Goal: Contribute content: Add original content to the website for others to see

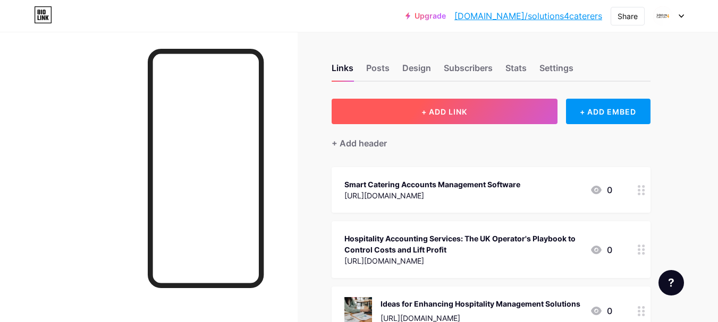
click at [483, 114] on button "+ ADD LINK" at bounding box center [445, 112] width 226 height 26
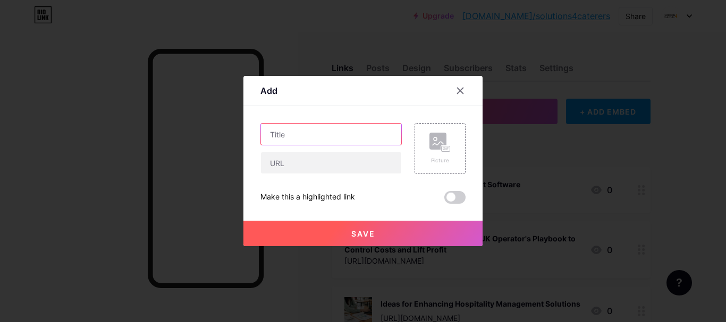
click at [305, 142] on input "text" at bounding box center [331, 134] width 140 height 21
paste input "How to Boost Hospitality Profits with Expert Accounting?"
type input "How to Boost Hospitality Profits with Expert Accounting?"
click at [301, 152] on div at bounding box center [330, 163] width 141 height 22
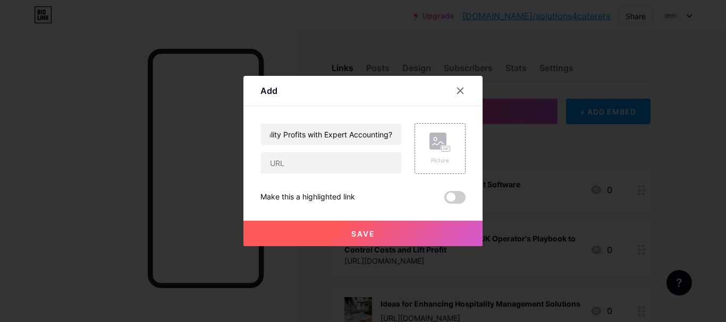
scroll to position [0, 0]
click at [325, 163] on input "text" at bounding box center [331, 162] width 140 height 21
paste input "[URL][DOMAIN_NAME]"
type input "[URL][DOMAIN_NAME]"
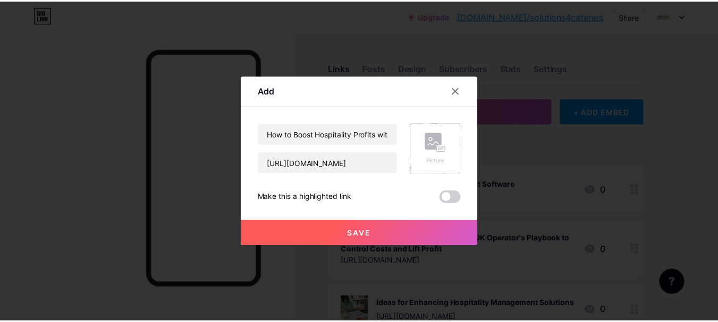
scroll to position [0, 0]
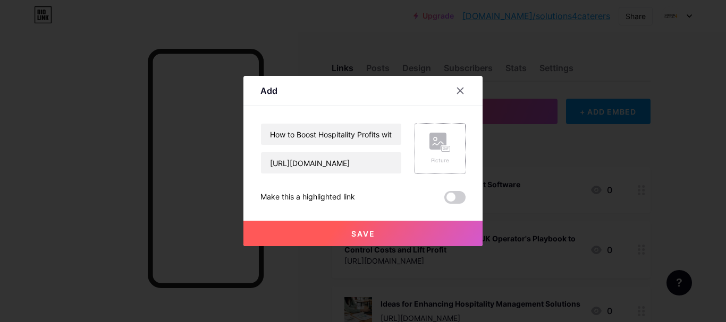
click at [428, 152] on div "Picture" at bounding box center [439, 148] width 51 height 51
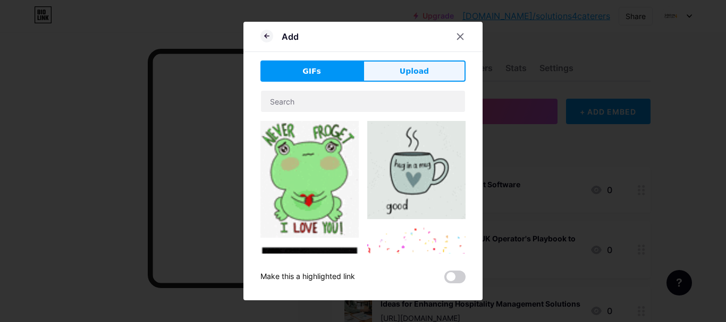
click at [405, 69] on span "Upload" at bounding box center [414, 71] width 29 height 11
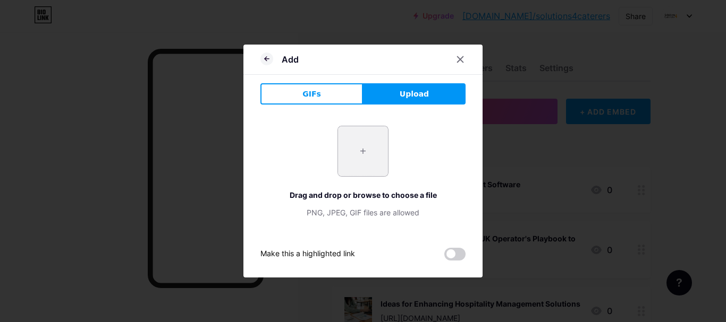
click at [371, 151] on input "file" at bounding box center [363, 151] width 50 height 50
type input "C:\fakepath\Blog 1.jpg"
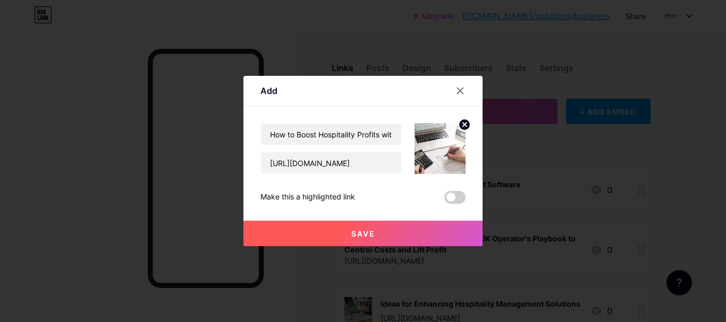
click at [341, 229] on button "Save" at bounding box center [362, 234] width 239 height 26
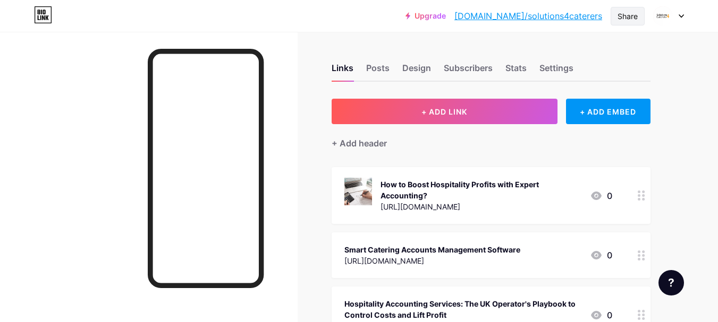
click at [619, 17] on div "Share" at bounding box center [627, 16] width 20 height 11
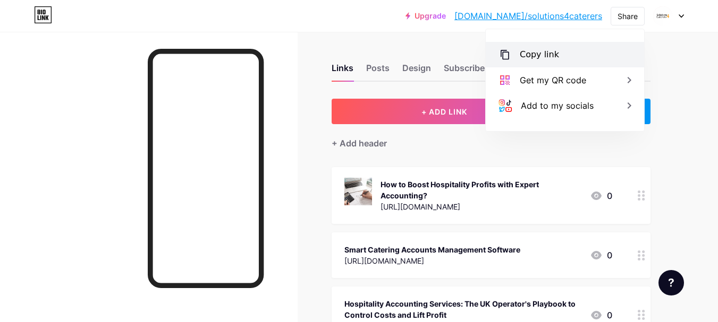
click at [540, 52] on div "Copy link" at bounding box center [539, 54] width 39 height 13
